Goal: Information Seeking & Learning: Learn about a topic

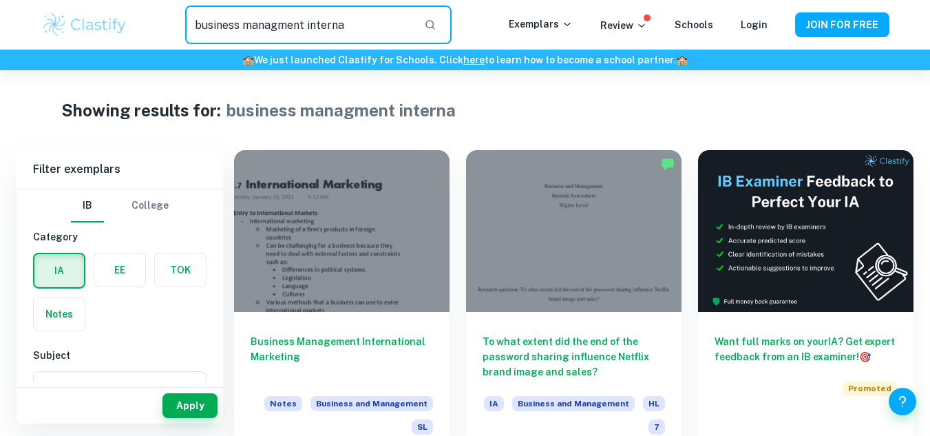
click at [299, 30] on input "business managment interna" at bounding box center [298, 25] width 227 height 39
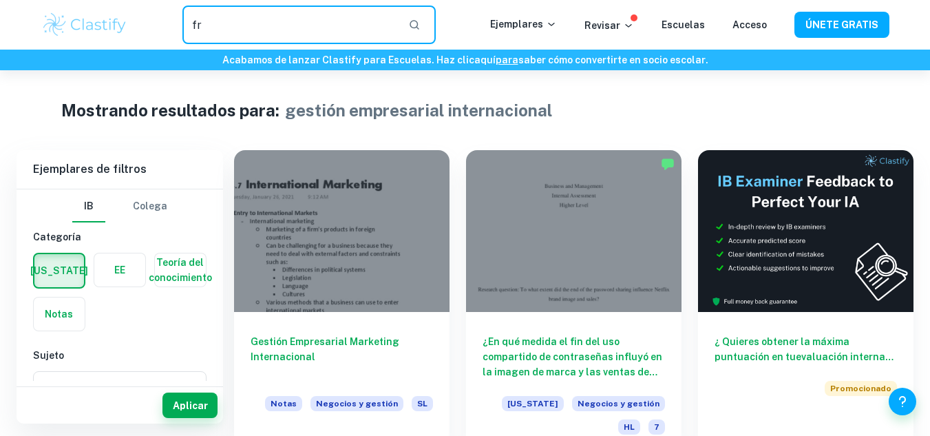
type input "f"
type input "revolución francesa"
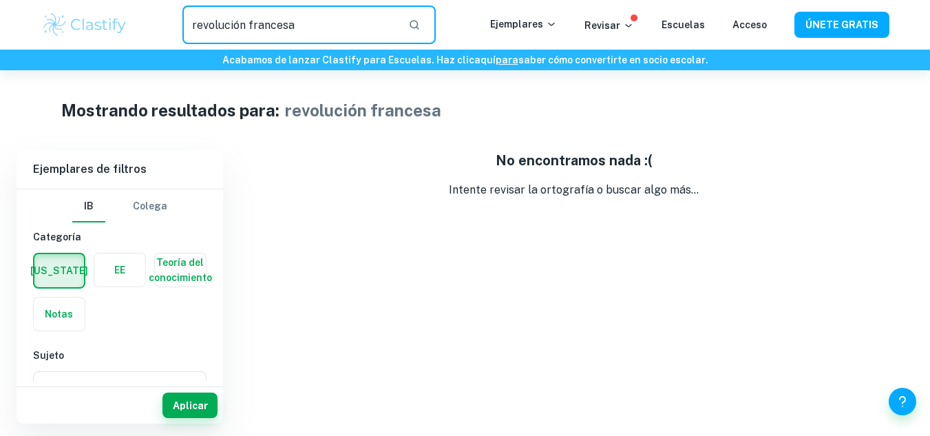
click at [299, 30] on input "revolución francesa" at bounding box center [289, 25] width 215 height 39
click at [72, 271] on label "button" at bounding box center [59, 270] width 50 height 33
click at [0, 0] on input "radio" at bounding box center [0, 0] width 0 height 0
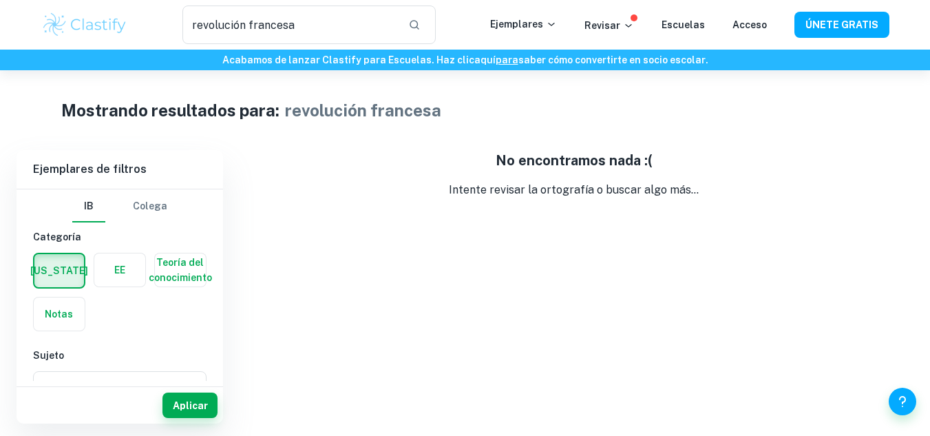
click at [146, 215] on button "Colega" at bounding box center [150, 205] width 34 height 33
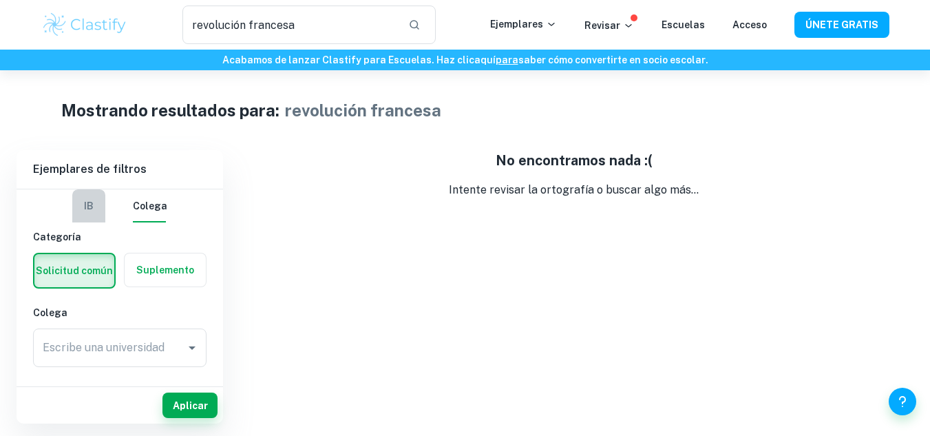
click at [102, 214] on button "IB" at bounding box center [88, 205] width 33 height 33
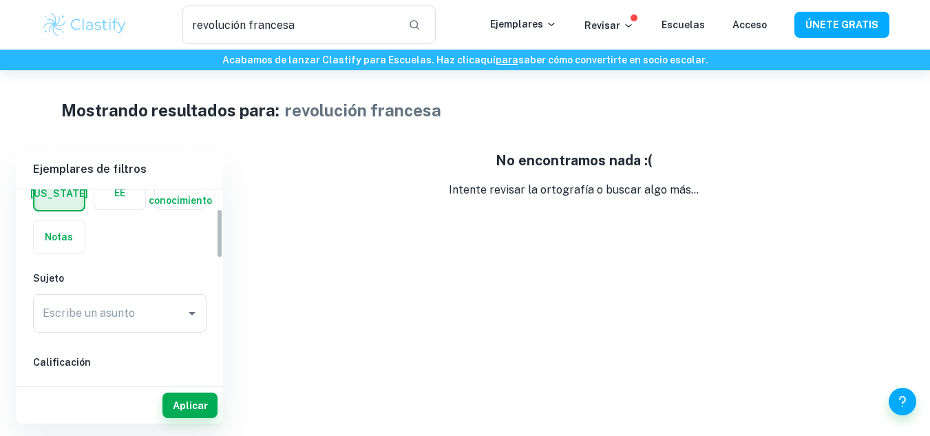
scroll to position [67, 0]
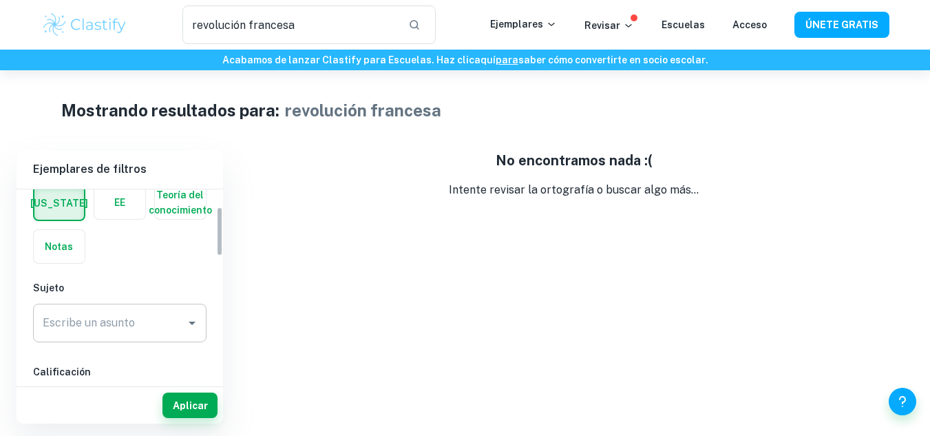
click at [142, 333] on input "Escribe un asunto" at bounding box center [109, 323] width 140 height 26
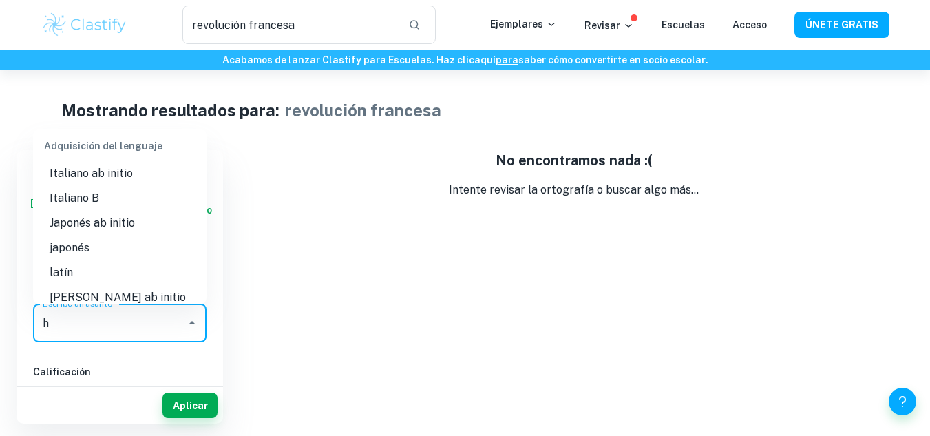
scroll to position [0, 0]
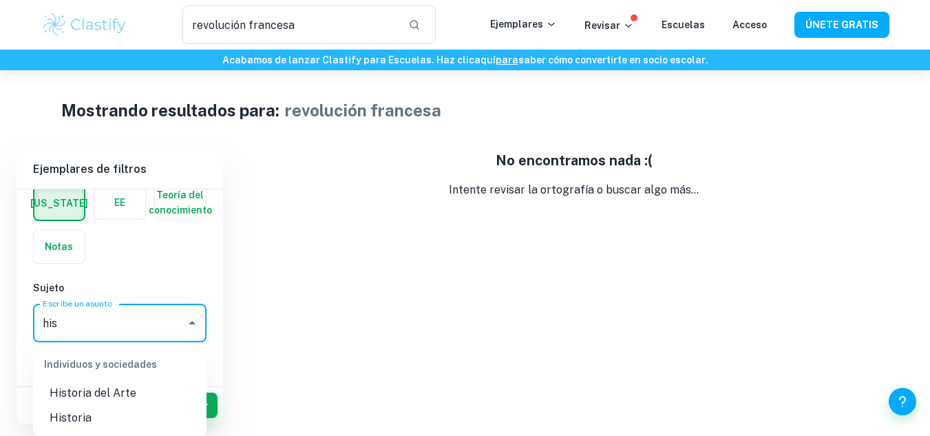
click at [108, 420] on li "Historia" at bounding box center [119, 417] width 173 height 25
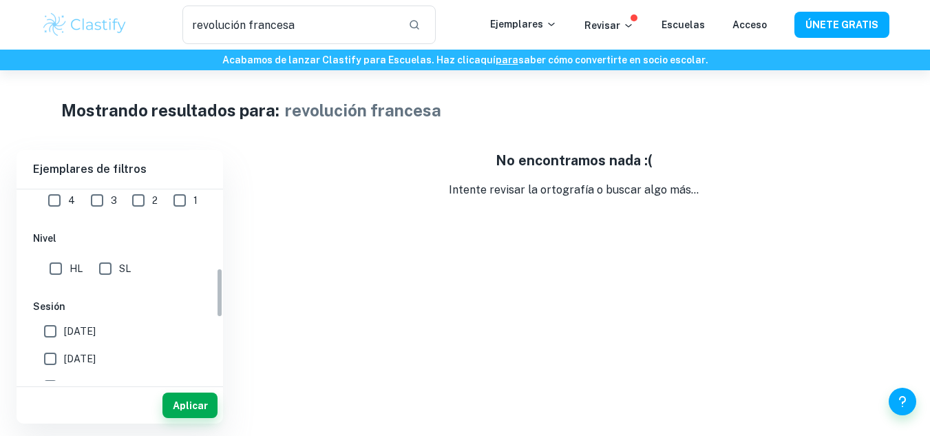
scroll to position [299, 0]
type input "History"
click at [110, 271] on input "SL" at bounding box center [106, 269] width 28 height 28
checkbox input "true"
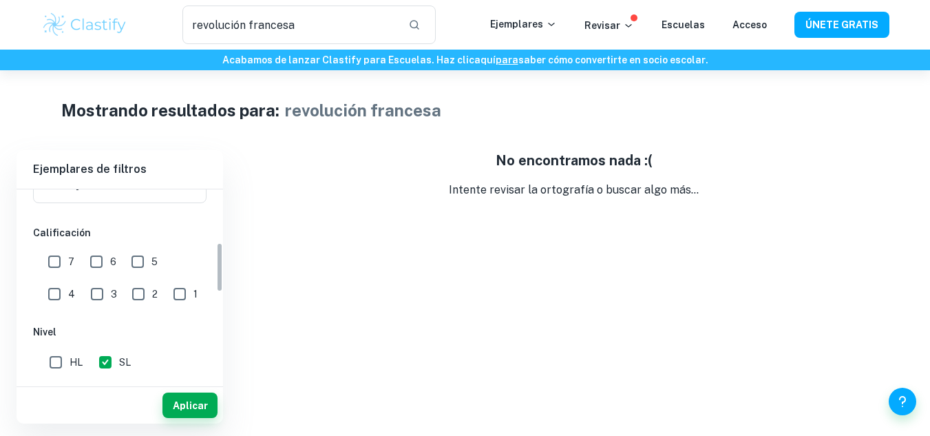
scroll to position [202, 0]
click at [49, 267] on input "7" at bounding box center [55, 266] width 28 height 28
checkbox input "true"
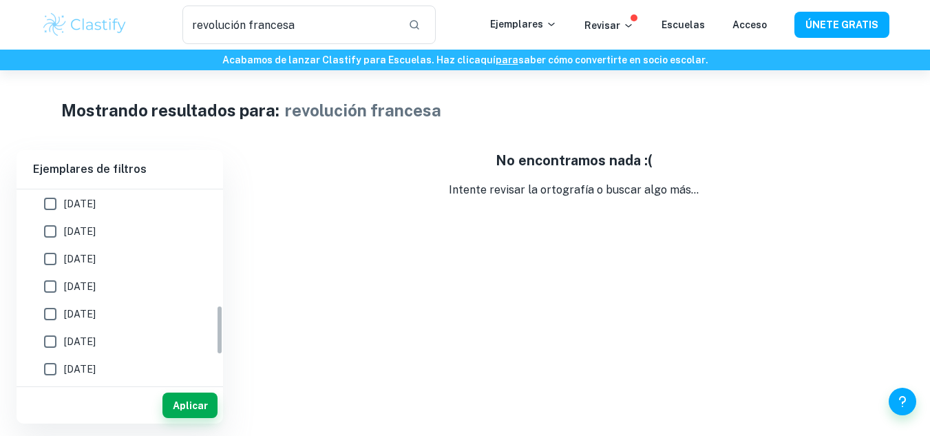
scroll to position [440, 0]
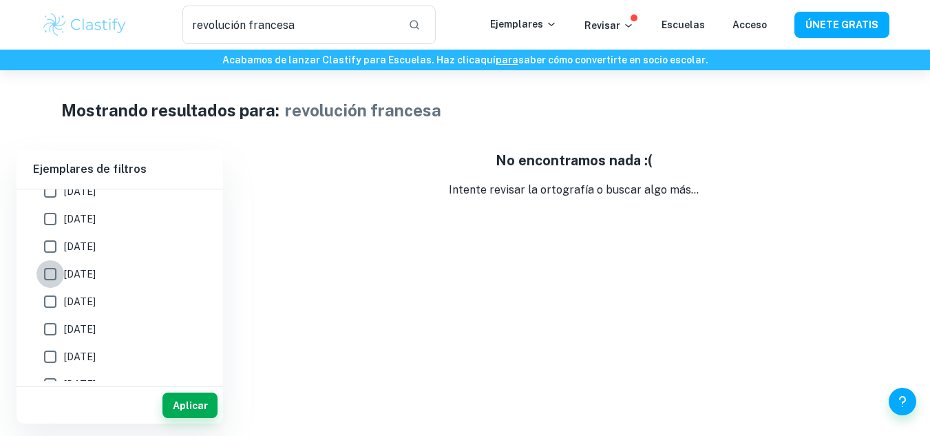
click at [48, 281] on input "[DATE]" at bounding box center [50, 274] width 28 height 28
checkbox input "true"
click at [178, 405] on font "Aplicar" at bounding box center [190, 405] width 35 height 11
click at [372, 35] on input "revolución francesa" at bounding box center [289, 25] width 215 height 39
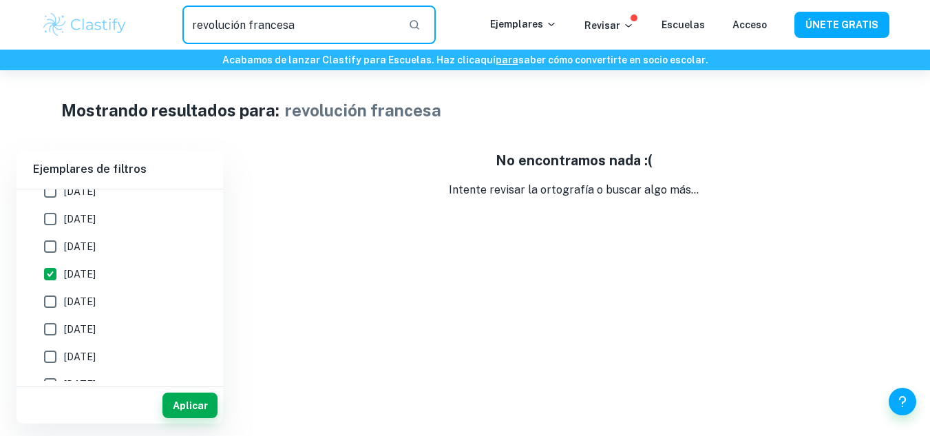
click at [372, 35] on input "revolución francesa" at bounding box center [289, 25] width 215 height 39
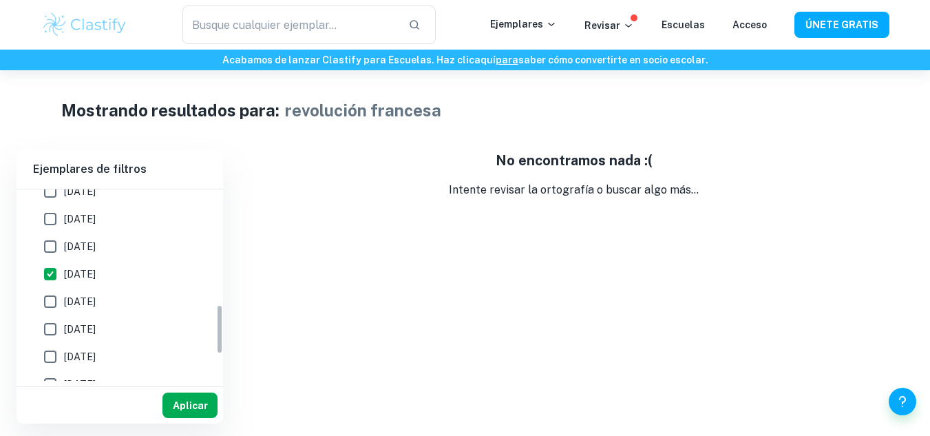
click at [197, 395] on button "Aplicar" at bounding box center [189, 404] width 55 height 25
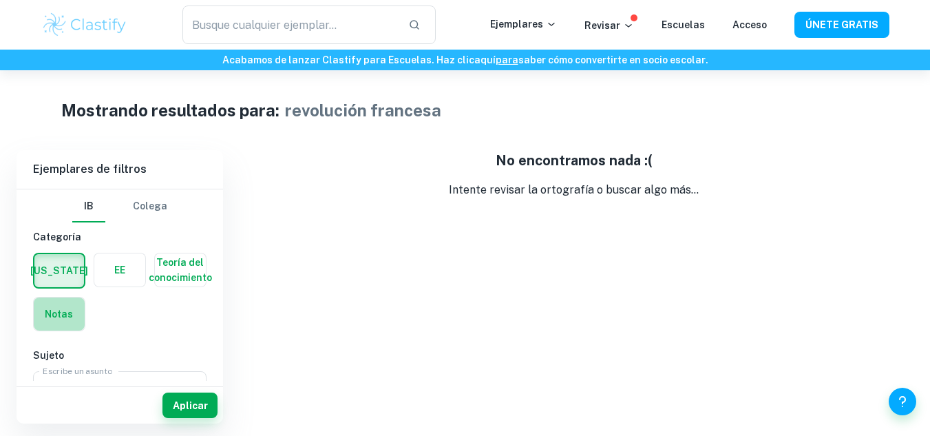
click at [79, 311] on label "button" at bounding box center [59, 313] width 51 height 33
click at [0, 0] on input "radio" at bounding box center [0, 0] width 0 height 0
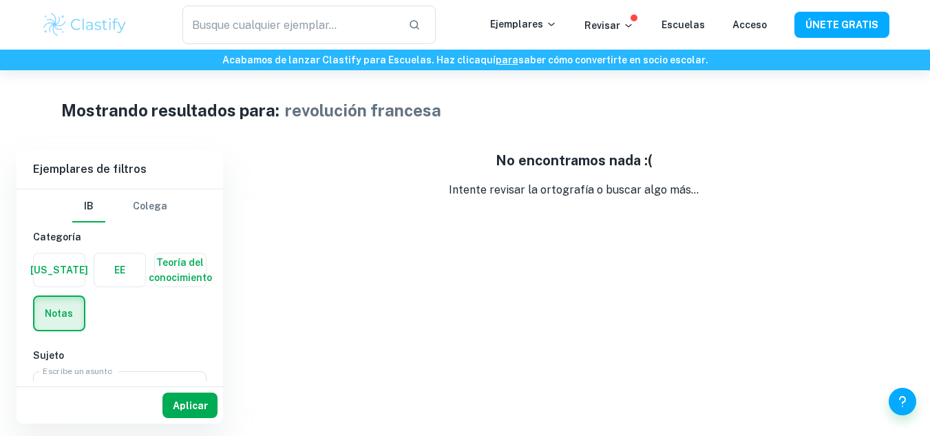
click at [202, 407] on font "Aplicar" at bounding box center [190, 405] width 35 height 11
click at [103, 33] on img at bounding box center [84, 25] width 87 height 28
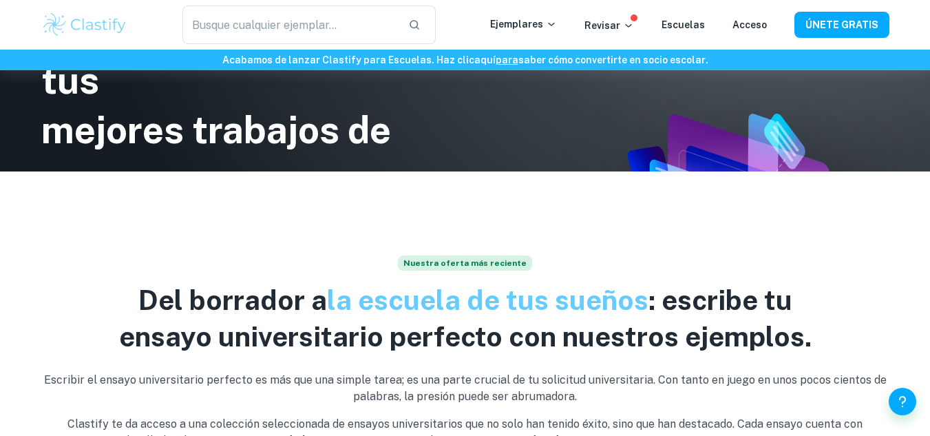
scroll to position [275, 0]
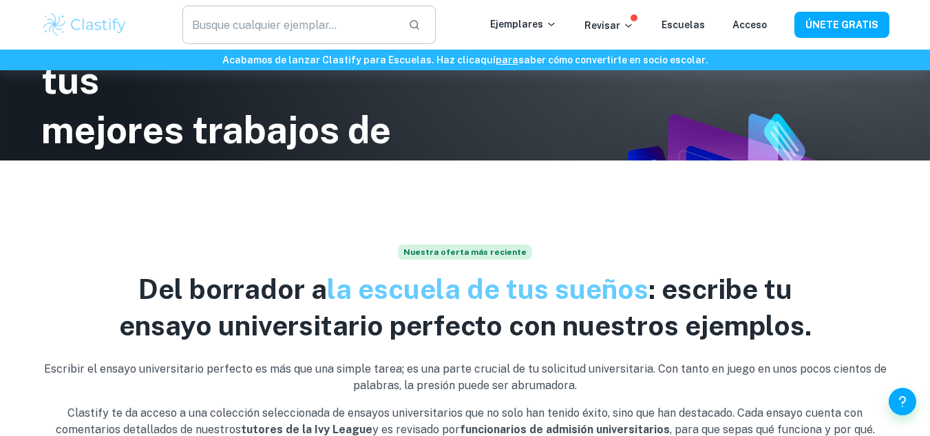
click at [378, 39] on input "text" at bounding box center [289, 25] width 215 height 39
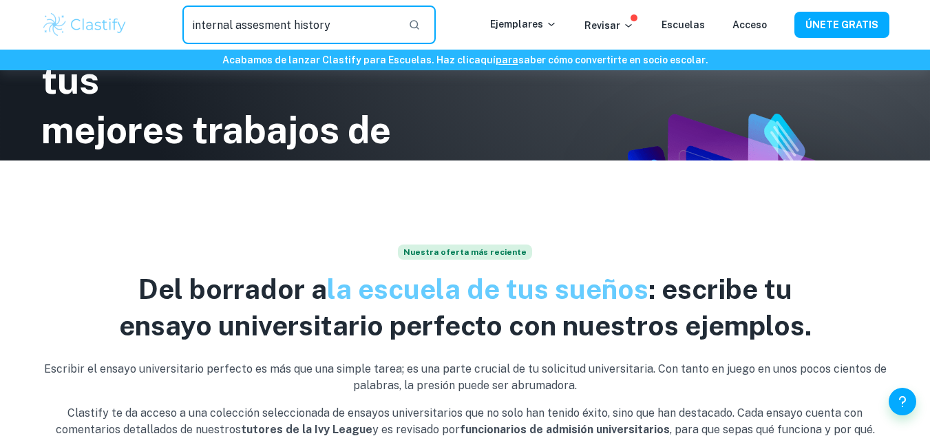
type input "internal assesment history"
